Goal: Use online tool/utility: Utilize a website feature to perform a specific function

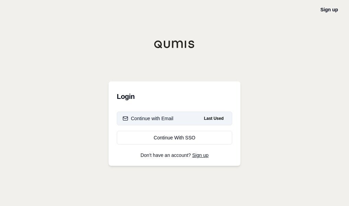
click at [198, 120] on button "Continue with Email Last Used" at bounding box center [174, 119] width 115 height 14
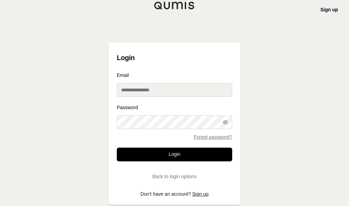
type input "**********"
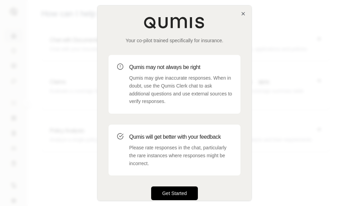
click at [179, 193] on button "Get Started" at bounding box center [174, 193] width 47 height 14
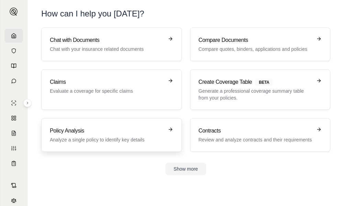
click at [121, 127] on h3 "Policy Analysis" at bounding box center [107, 131] width 114 height 8
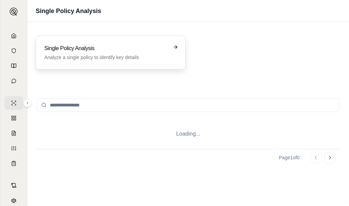
click at [113, 46] on h3 "Single Policy Analysis" at bounding box center [105, 48] width 123 height 8
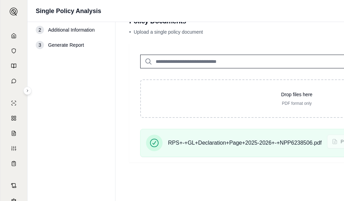
scroll to position [20, 0]
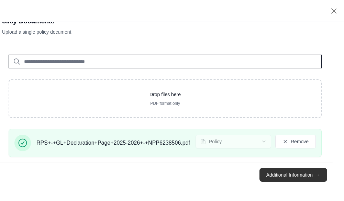
click at [306, 175] on button "Additional Information →" at bounding box center [293, 175] width 68 height 14
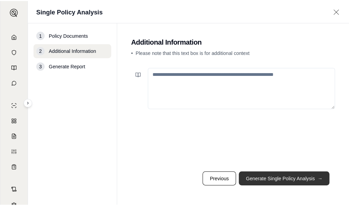
scroll to position [0, 0]
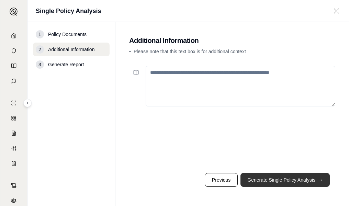
click at [310, 180] on button "Generate Single Policy Analysis →" at bounding box center [284, 180] width 89 height 14
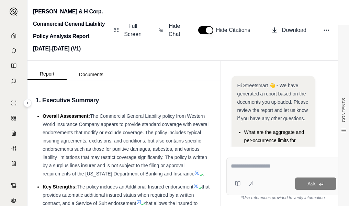
scroll to position [60, 0]
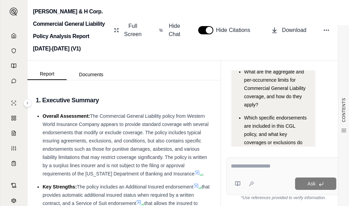
click at [270, 173] on div "Ask" at bounding box center [283, 176] width 114 height 37
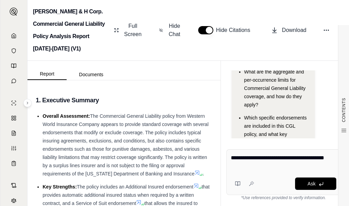
type textarea "**********"
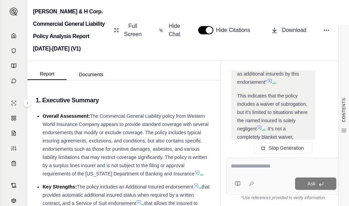
scroll to position [1316, 0]
